Goal: Information Seeking & Learning: Learn about a topic

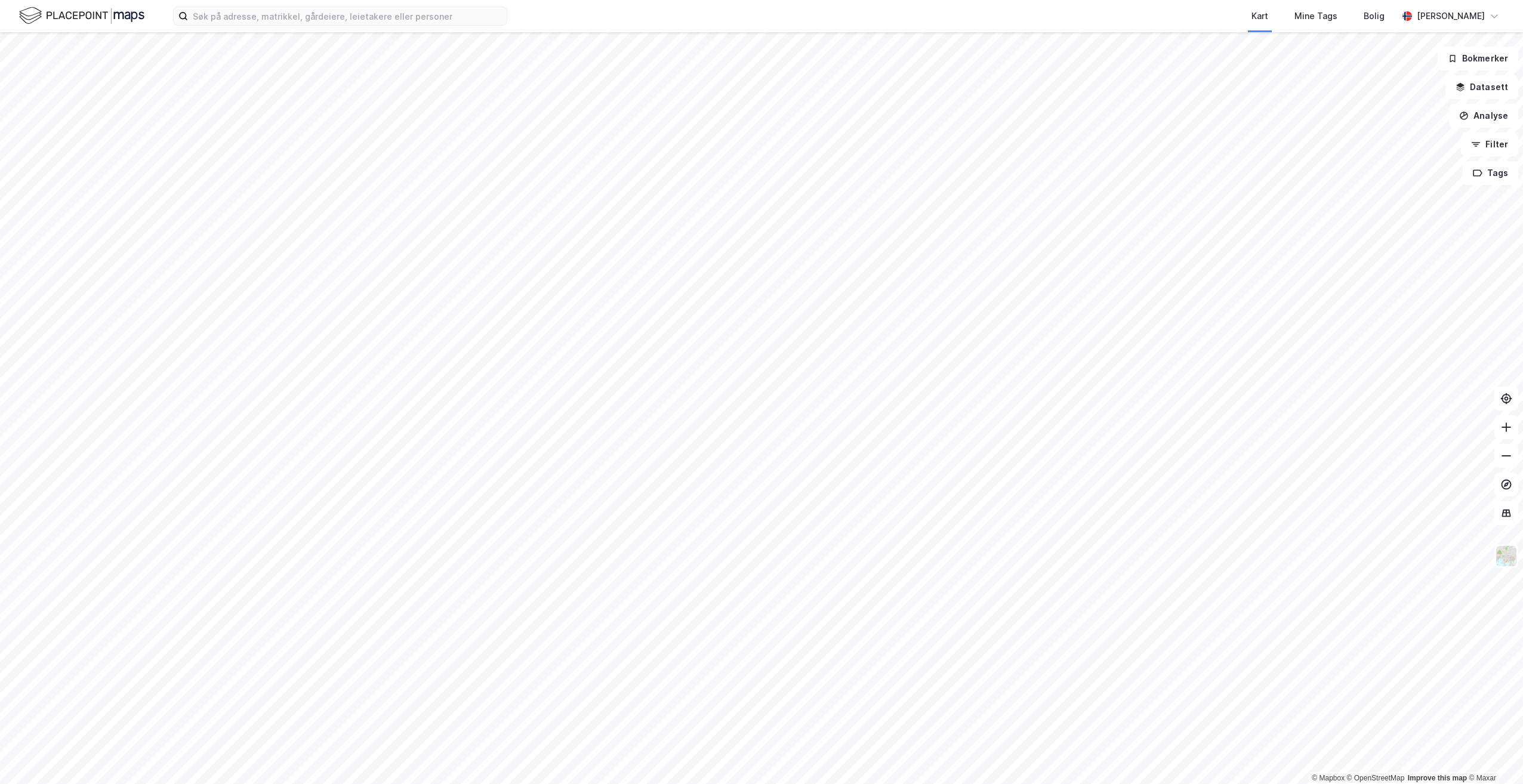
click at [424, 28] on div "Kart Mine Tags Bolig [PERSON_NAME]" at bounding box center [761, 16] width 1523 height 32
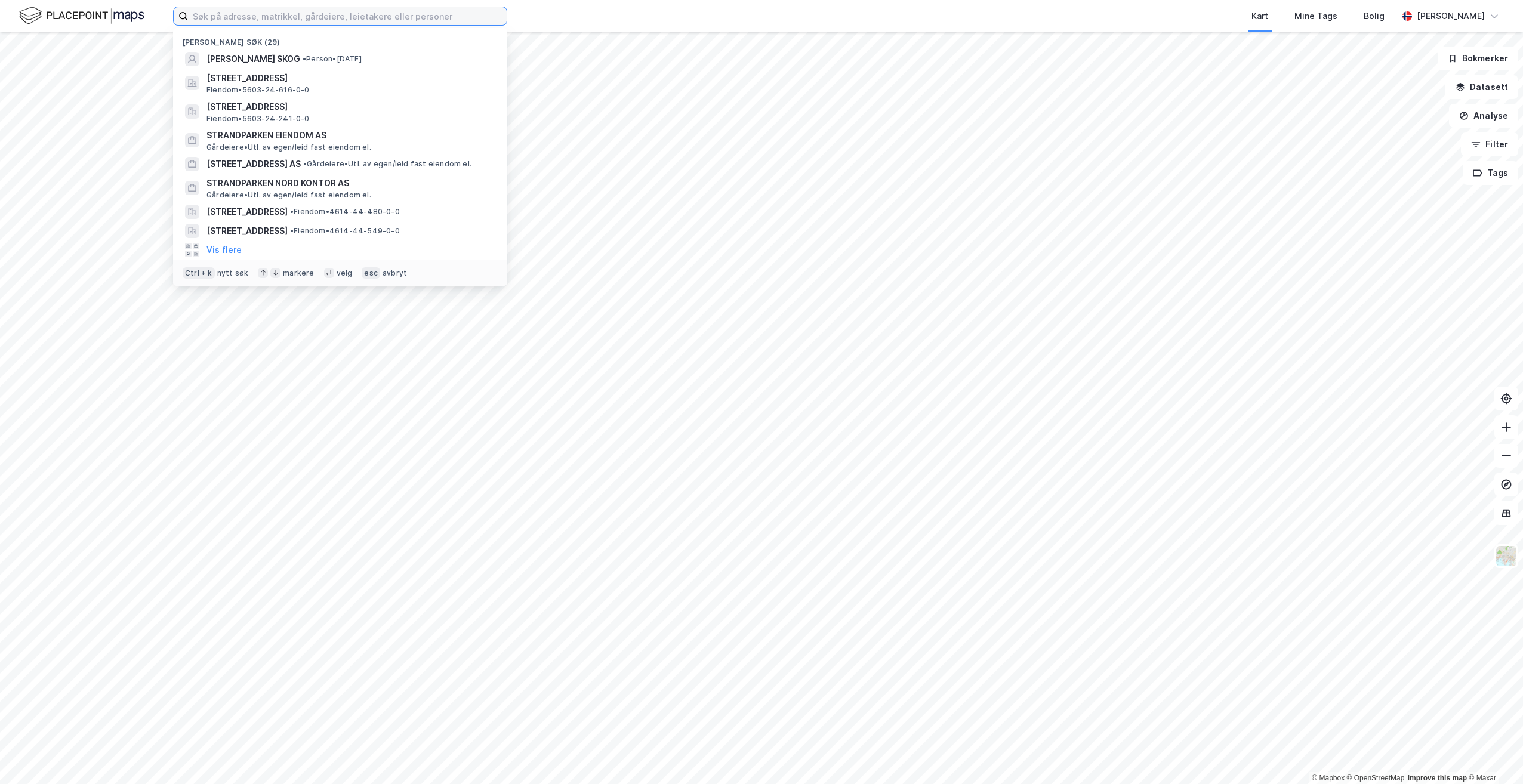
click at [426, 23] on input at bounding box center [347, 16] width 318 height 18
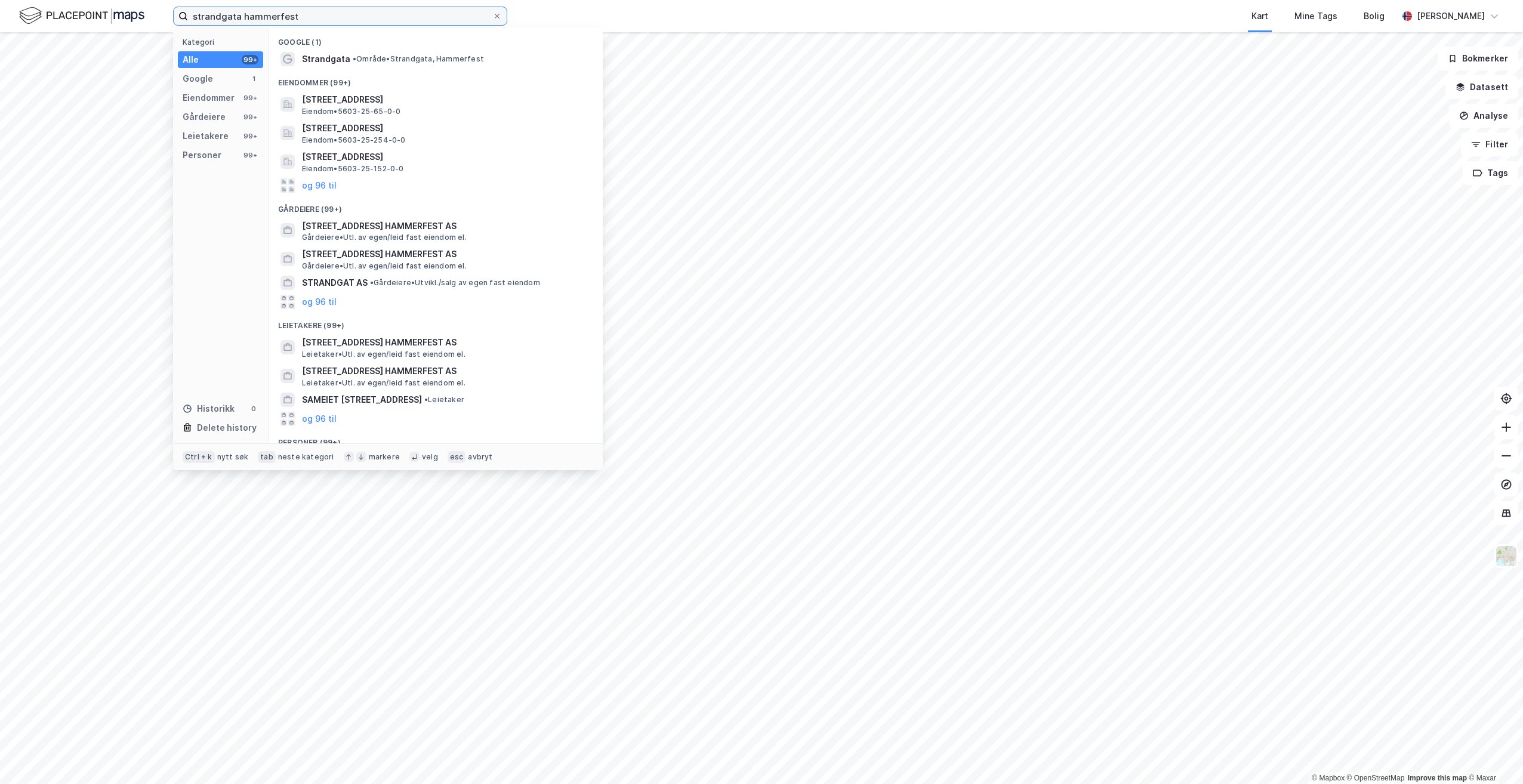
click at [243, 20] on input "strandgata hammerfest" at bounding box center [340, 16] width 304 height 18
type input "strandgata 40 hammerfest"
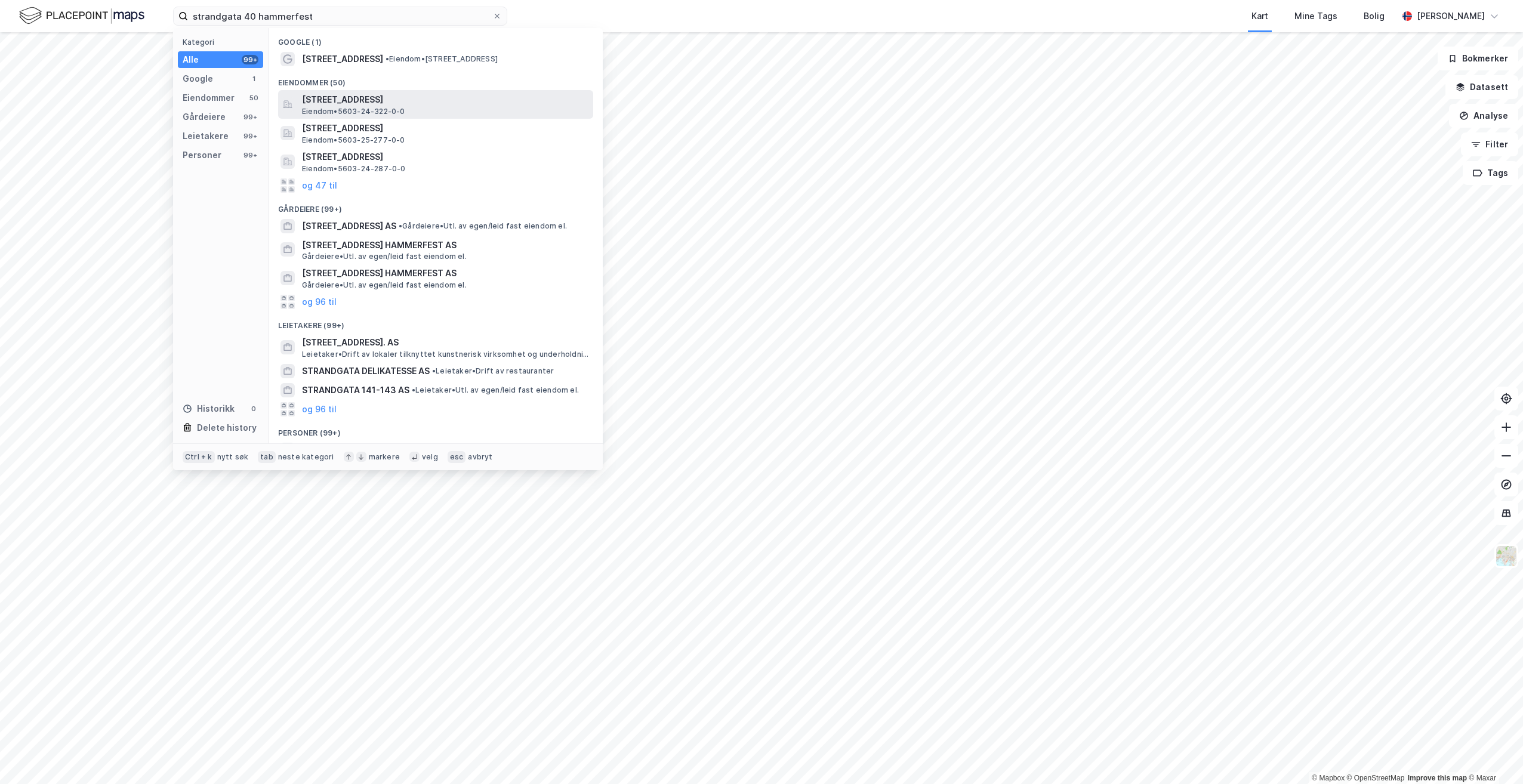
click at [400, 101] on span "[STREET_ADDRESS]" at bounding box center [445, 100] width 286 height 15
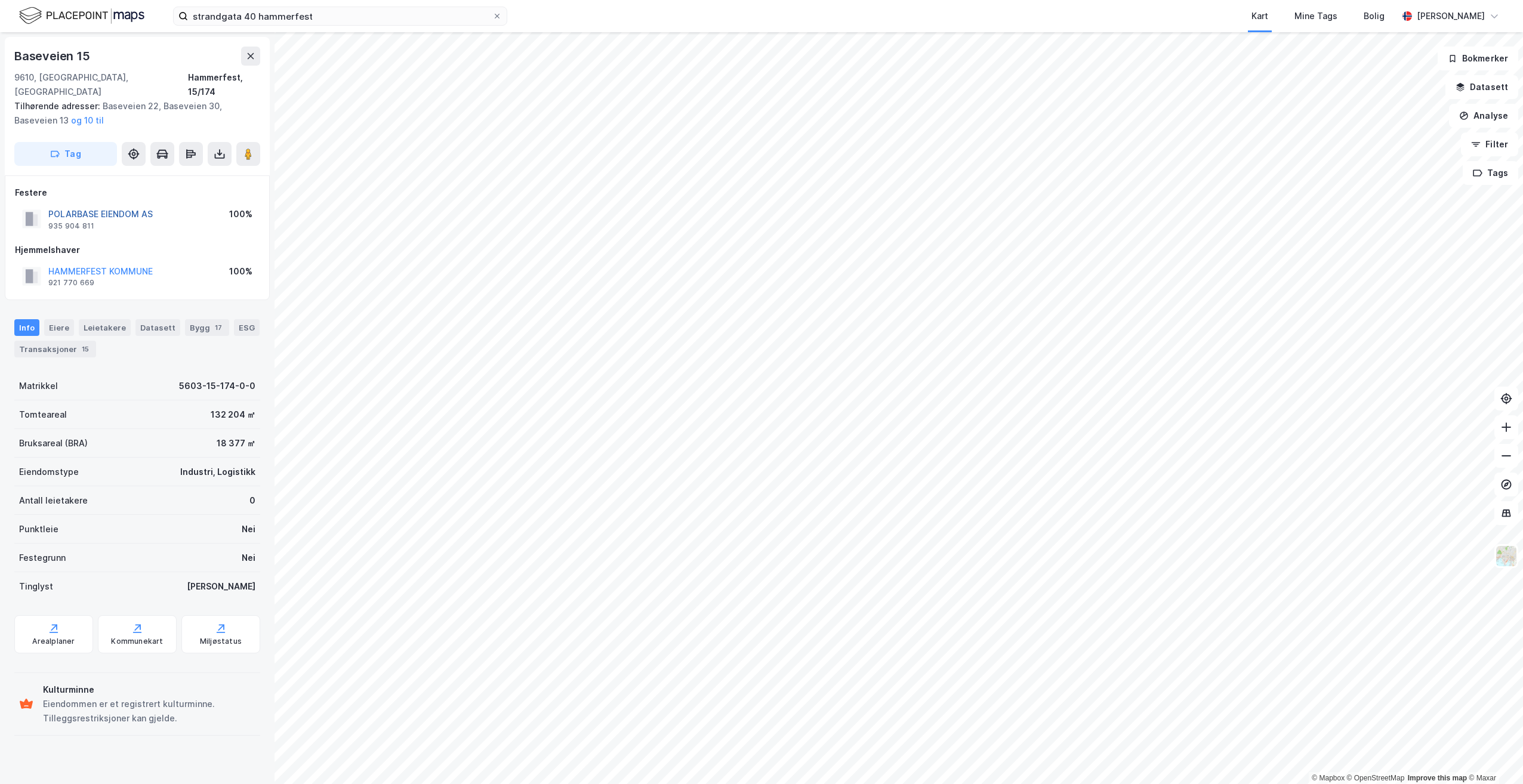
click at [0, 0] on button "POLARBASE EIENDOM AS" at bounding box center [0, 0] width 0 height 0
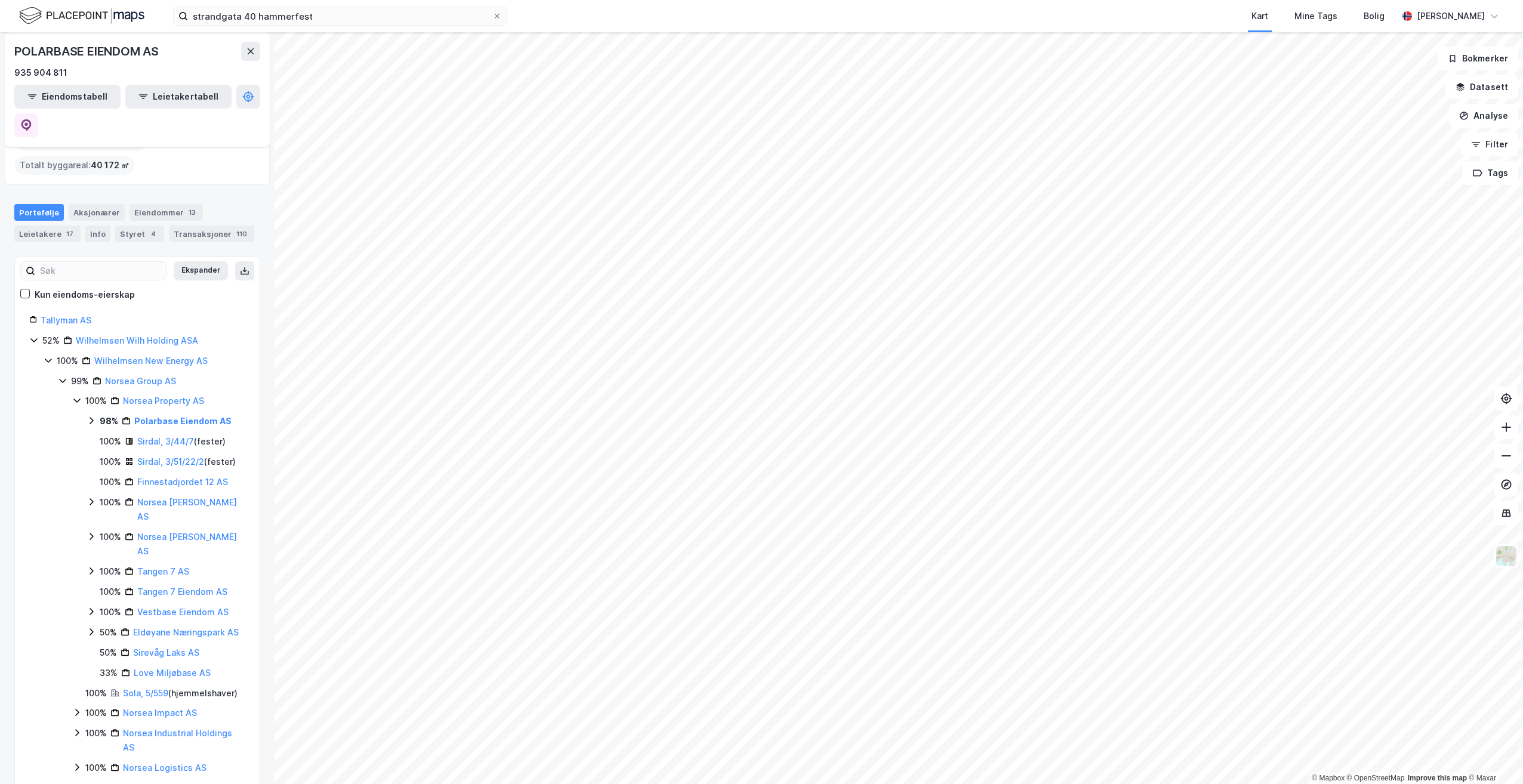
scroll to position [60, 0]
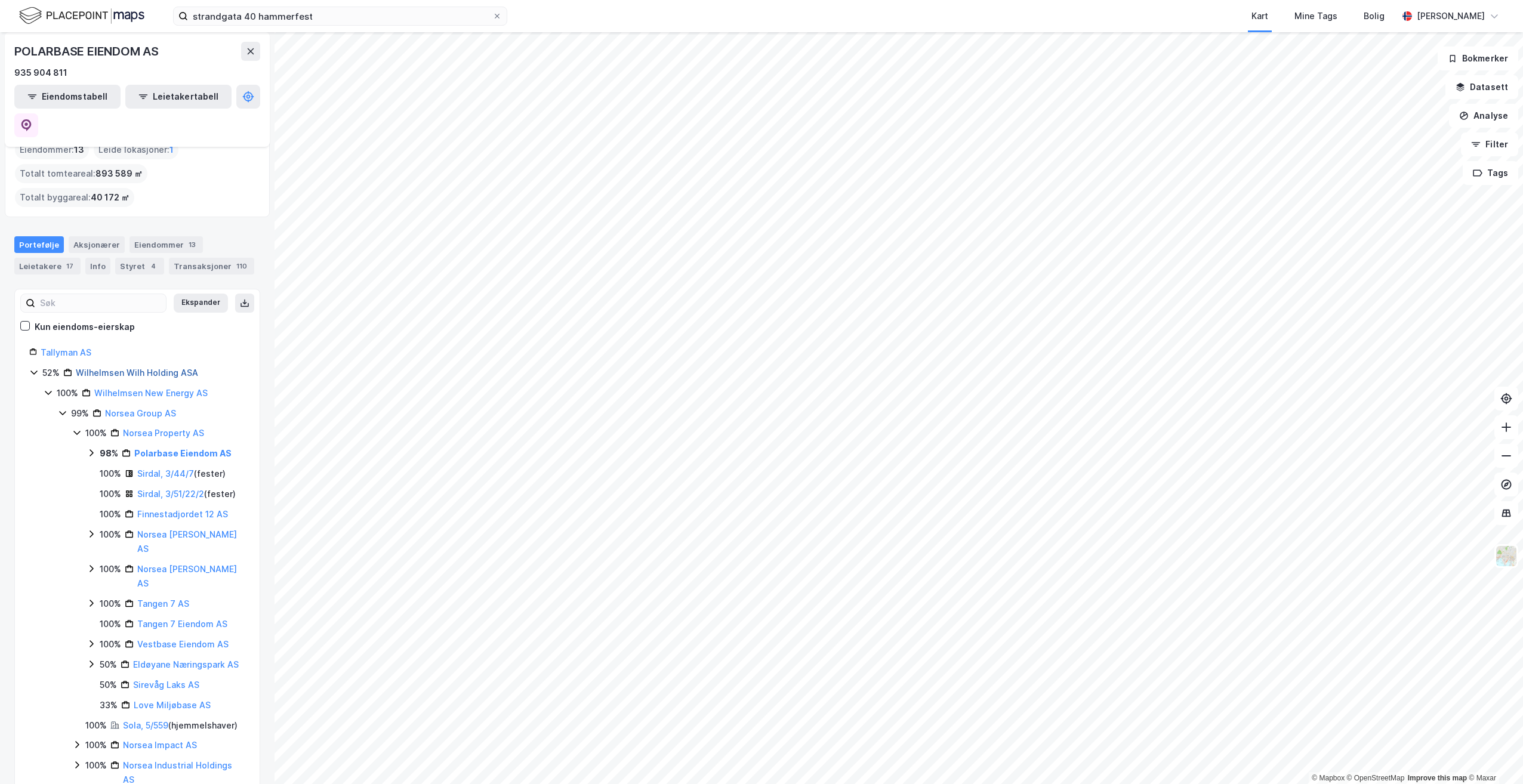
click at [155, 367] on link "Wilhelmsen Wilh Holding ASA" at bounding box center [137, 372] width 122 height 10
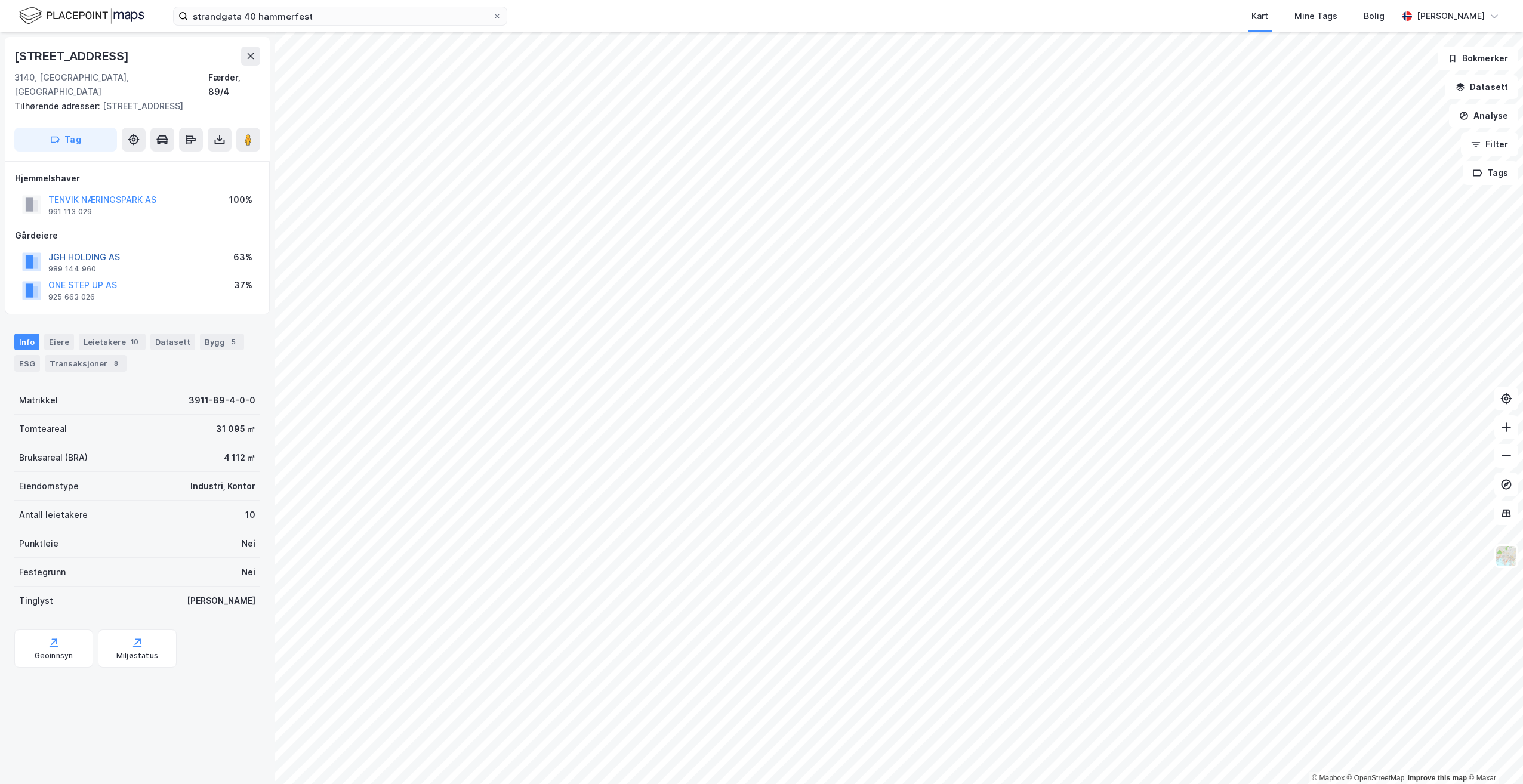
click at [0, 0] on button "JGH HOLDING AS" at bounding box center [0, 0] width 0 height 0
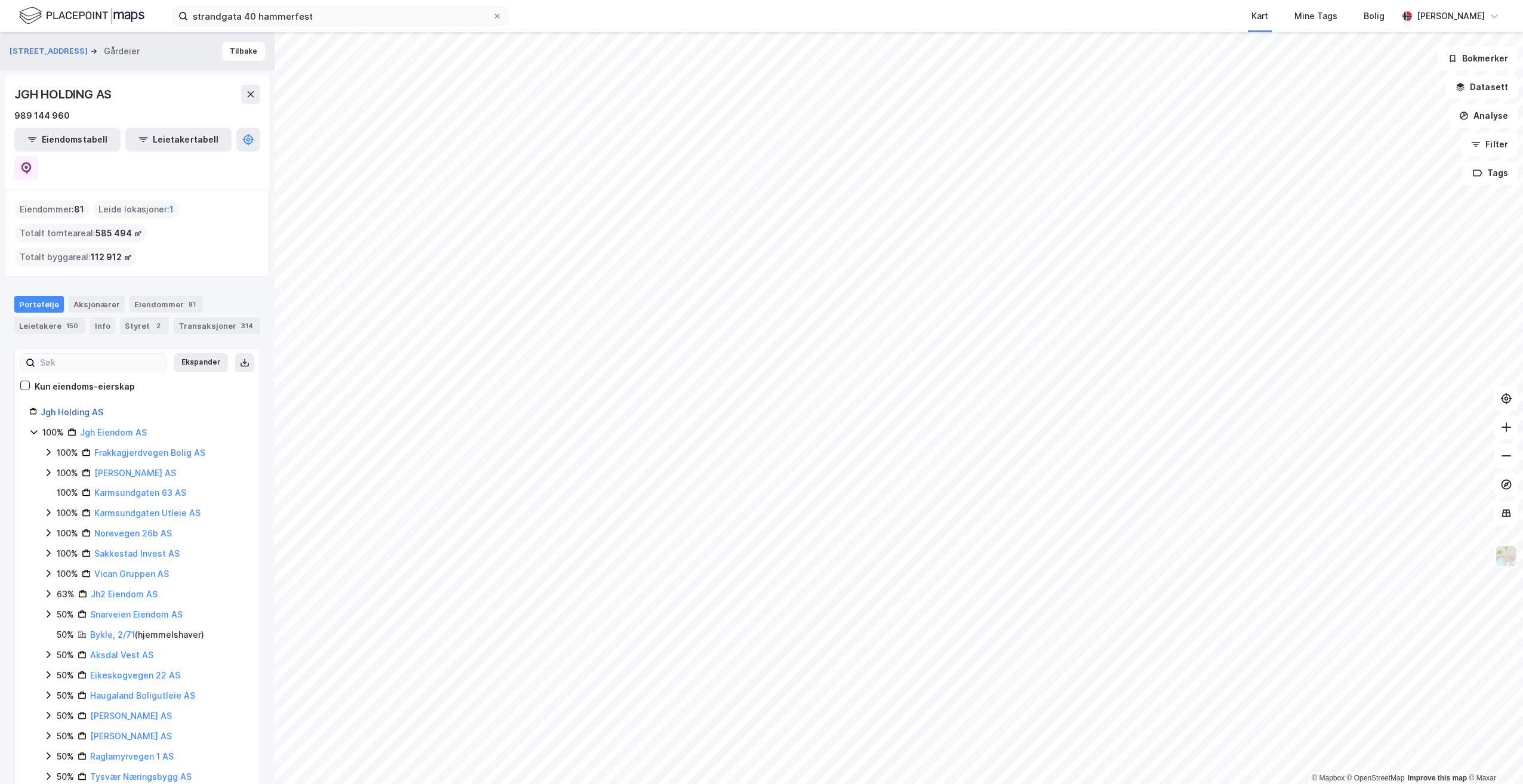
click at [98, 407] on link "Jgh Holding AS" at bounding box center [72, 412] width 63 height 10
click at [104, 296] on div "Aksjonærer" at bounding box center [97, 304] width 56 height 16
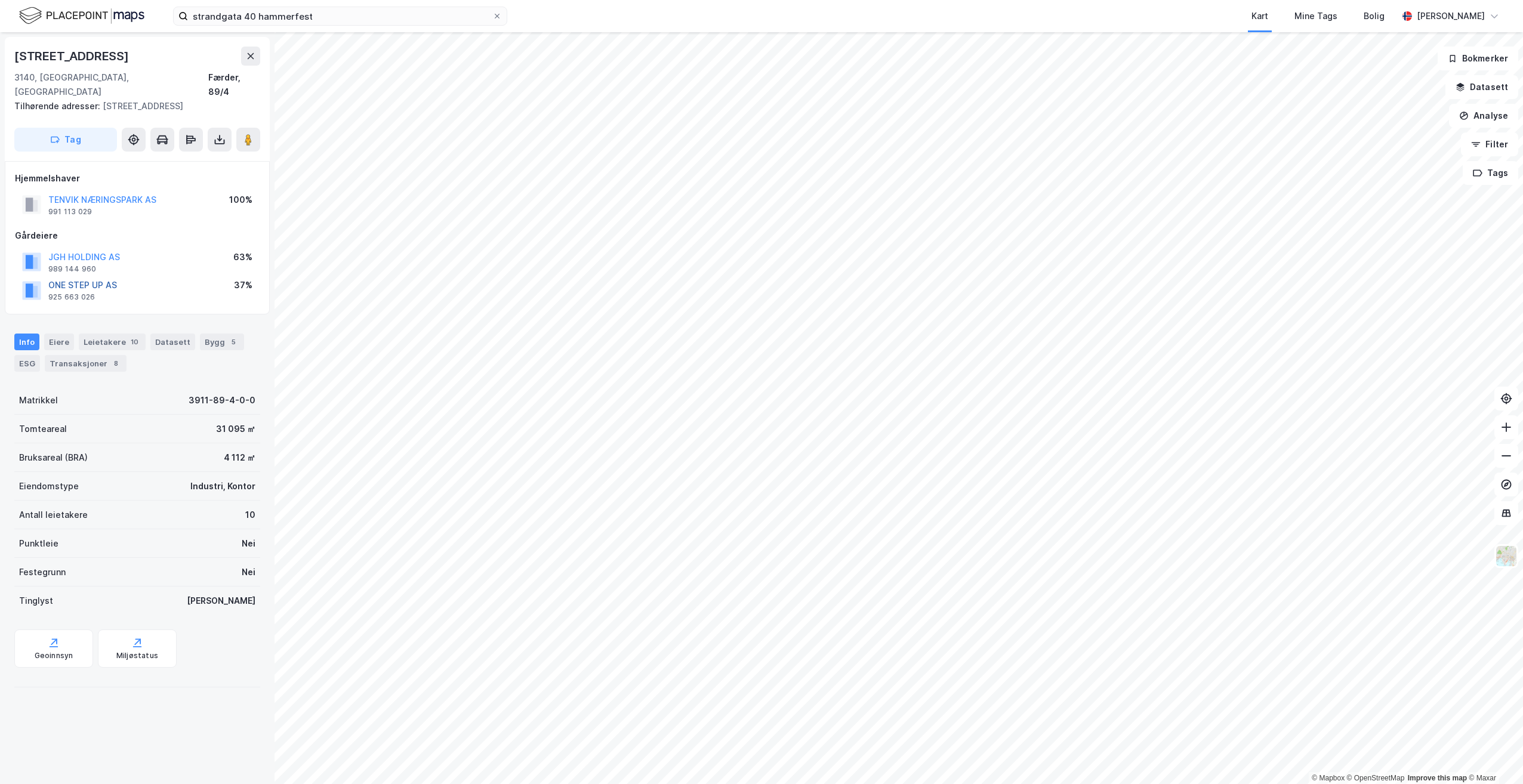
click at [0, 0] on button "ONE STEP UP AS" at bounding box center [0, 0] width 0 height 0
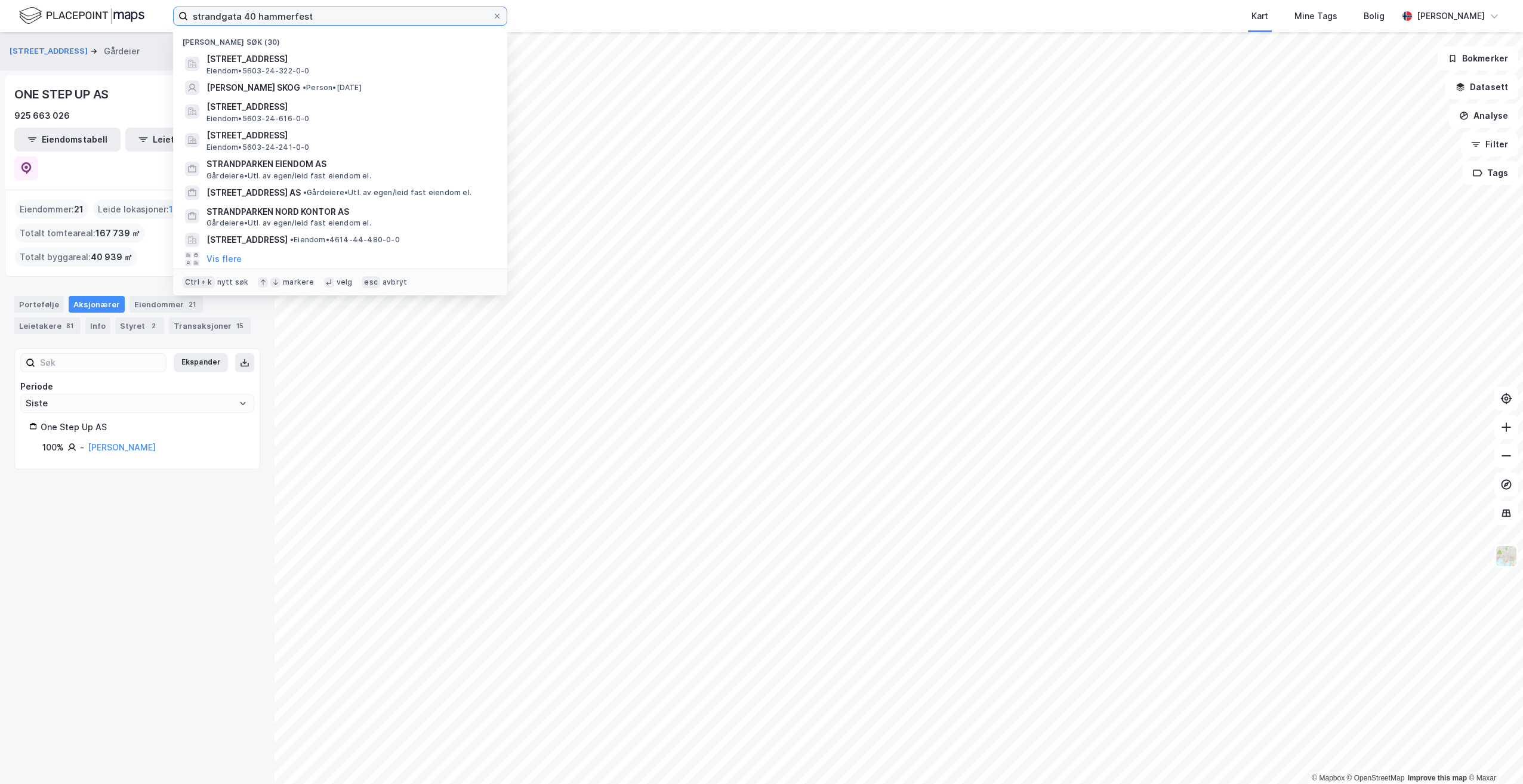
click at [367, 18] on input "strandgata 40 hammerfest" at bounding box center [340, 16] width 304 height 18
click at [340, 63] on span "[STREET_ADDRESS]" at bounding box center [349, 59] width 286 height 15
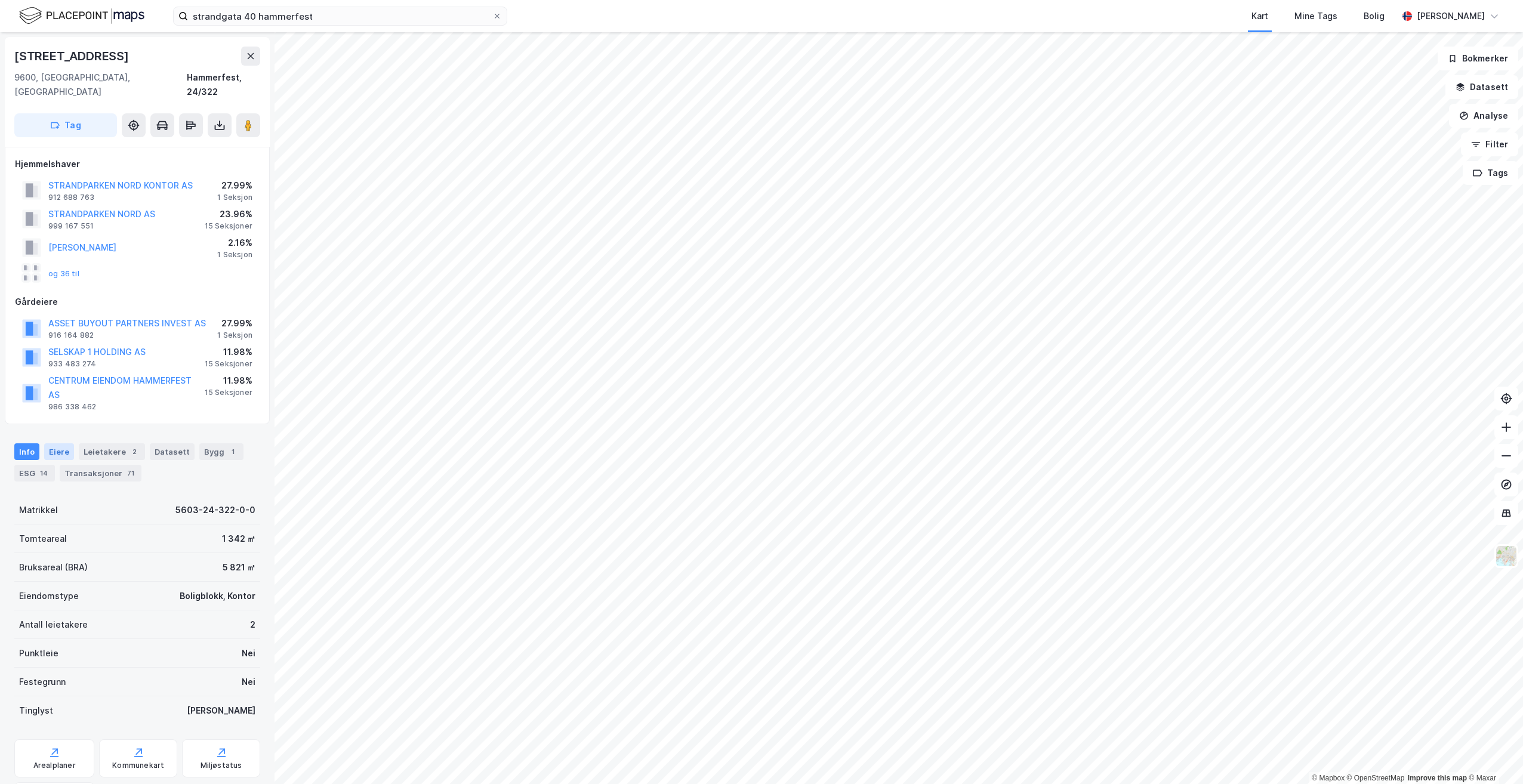
click at [62, 444] on div "Eiere" at bounding box center [59, 452] width 29 height 16
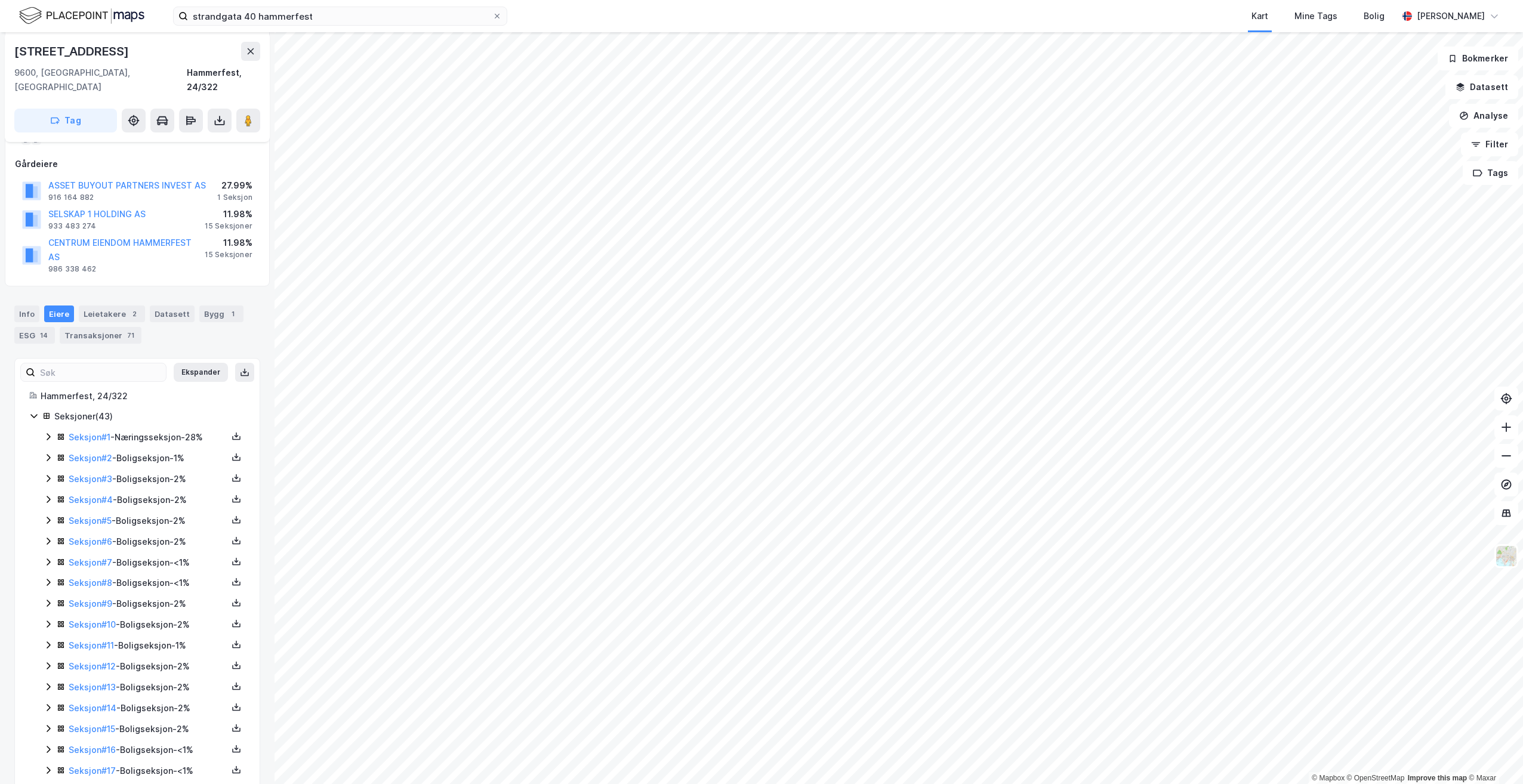
scroll to position [79, 0]
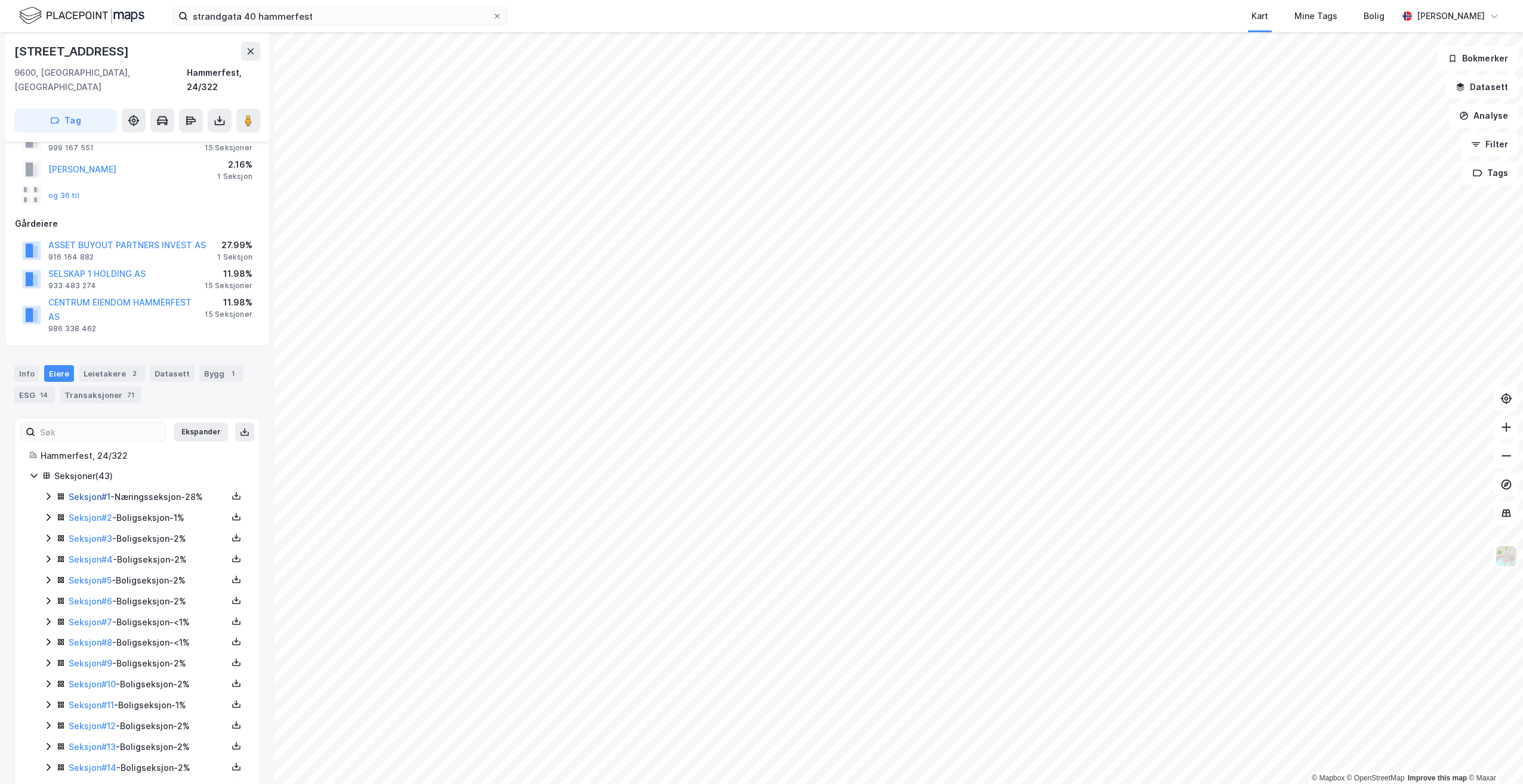
click at [97, 492] on link "Seksjon # 1" at bounding box center [89, 497] width 42 height 10
